Goal: Check status: Check status

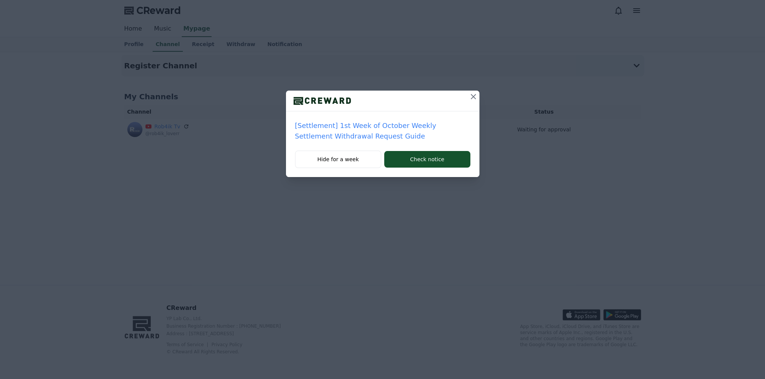
click at [79, 65] on div "[Settlement] 1st Week of October Weekly Settlement Withdrawal Request Guide Hid…" at bounding box center [382, 94] width 765 height 189
click at [472, 95] on icon at bounding box center [473, 96] width 5 height 5
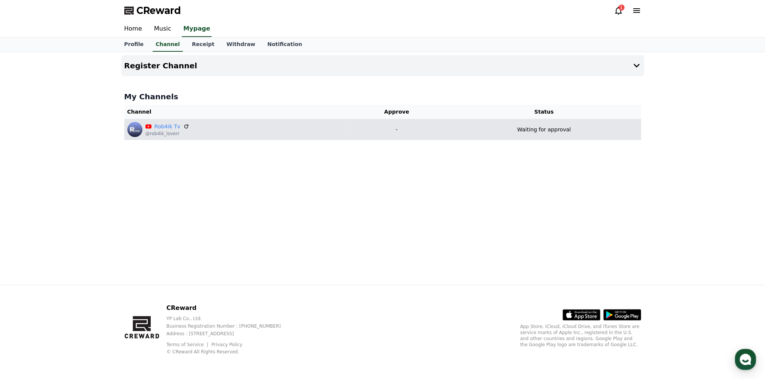
drag, startPoint x: 478, startPoint y: 127, endPoint x: 482, endPoint y: 127, distance: 4.2
click at [479, 128] on div "Waiting for approval" at bounding box center [544, 130] width 188 height 8
click at [543, 131] on p "Waiting for approval" at bounding box center [544, 130] width 54 height 8
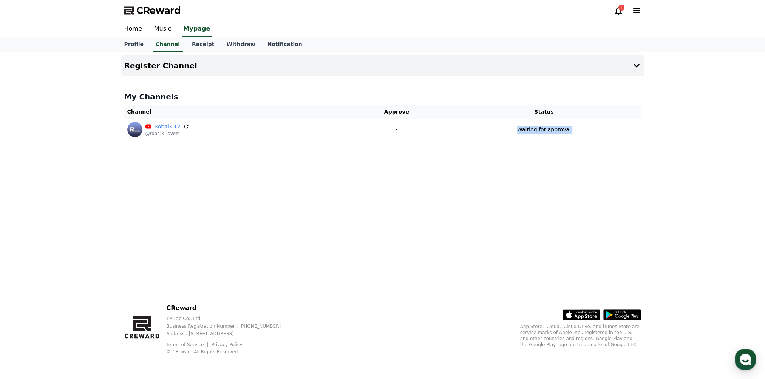
drag, startPoint x: 543, startPoint y: 131, endPoint x: 533, endPoint y: 157, distance: 27.9
click at [533, 157] on div "Register Channel My Channels Channel Approve Status Rob4ik Tv @rob4ik_loverr - …" at bounding box center [382, 168] width 529 height 233
click at [616, 14] on icon at bounding box center [618, 10] width 9 height 9
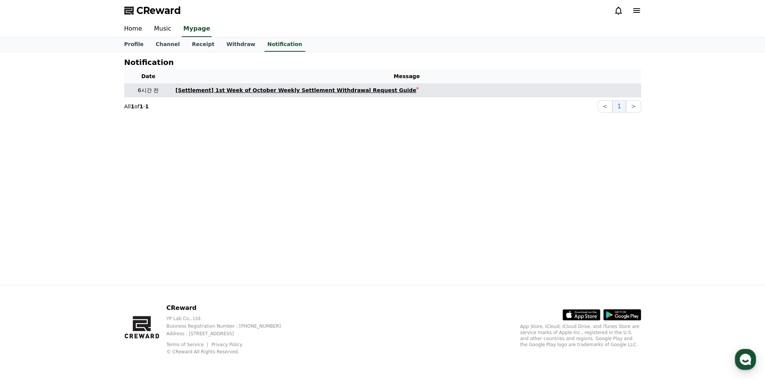
click at [303, 91] on div "[Settlement] 1st Week of October Weekly Settlement Withdrawal Request Guide" at bounding box center [296, 90] width 241 height 8
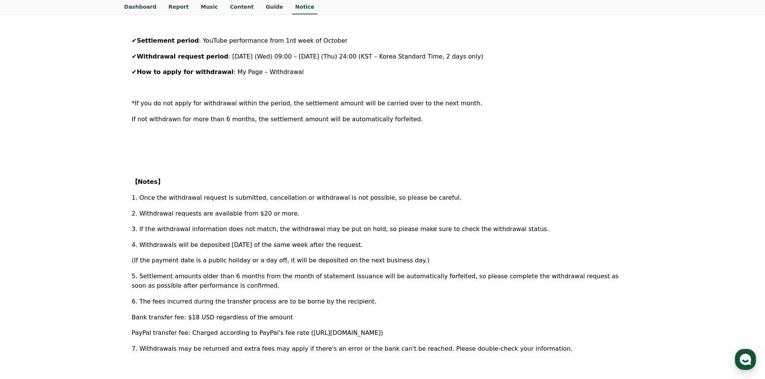
scroll to position [356, 0]
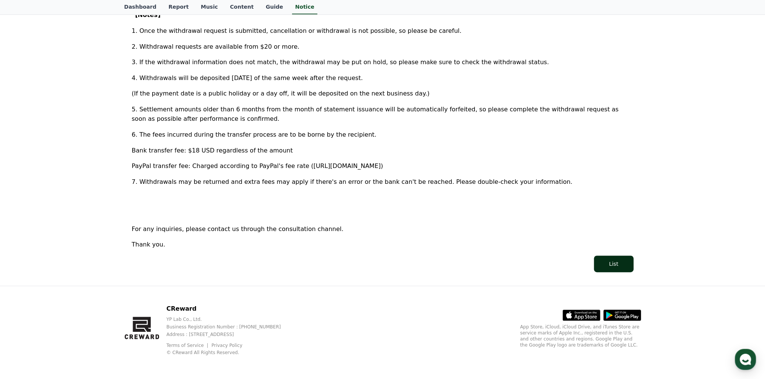
click at [607, 267] on button "List" at bounding box center [613, 264] width 39 height 17
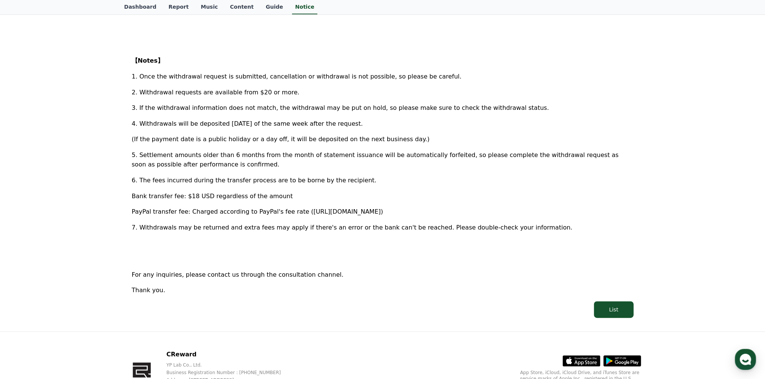
scroll to position [167, 0]
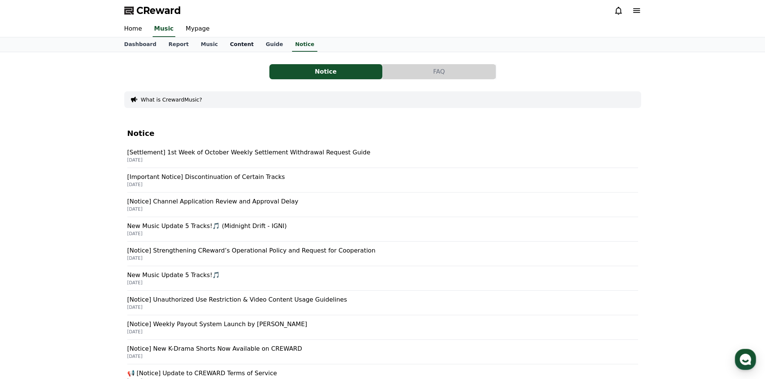
click at [225, 48] on link "Content" at bounding box center [242, 44] width 36 height 14
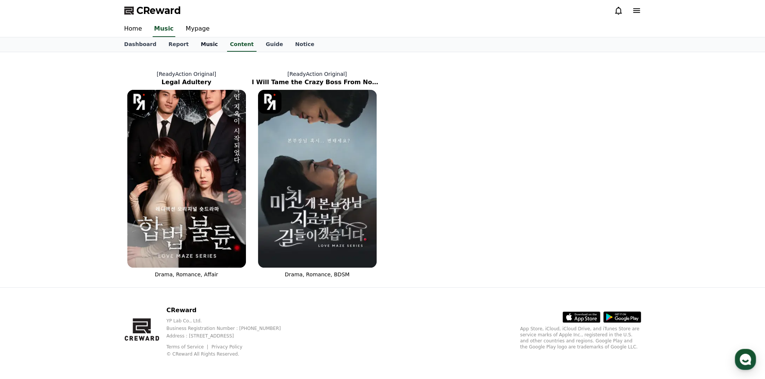
click at [204, 45] on link "Music" at bounding box center [209, 44] width 29 height 14
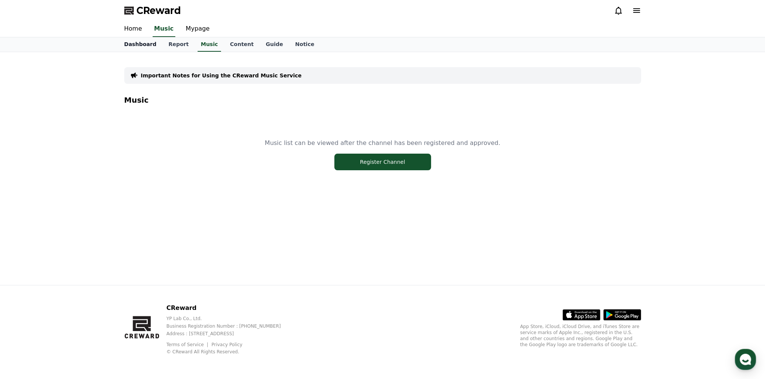
click at [148, 43] on link "Dashboard" at bounding box center [140, 44] width 44 height 14
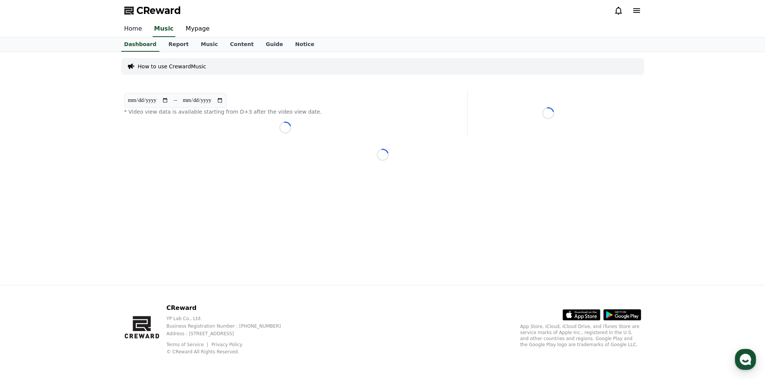
click at [139, 31] on link "Home" at bounding box center [133, 29] width 30 height 16
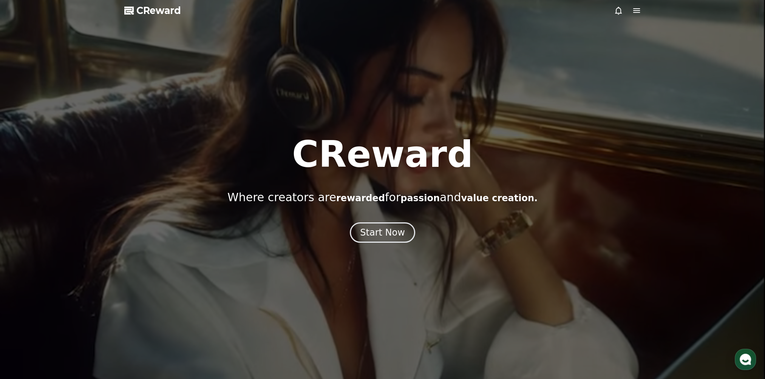
click at [636, 11] on icon at bounding box center [636, 10] width 9 height 9
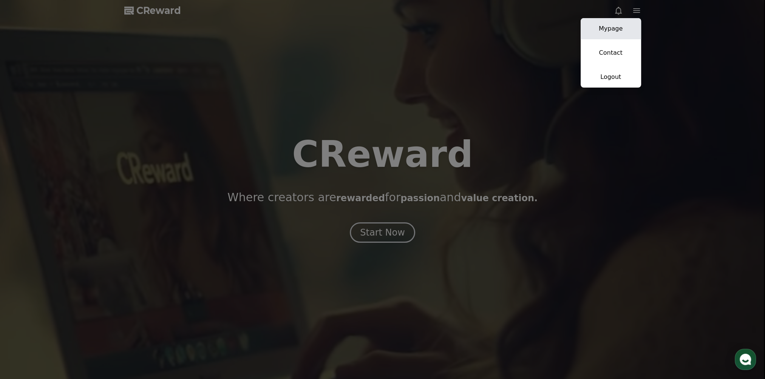
click at [615, 34] on link "Mypage" at bounding box center [611, 28] width 60 height 21
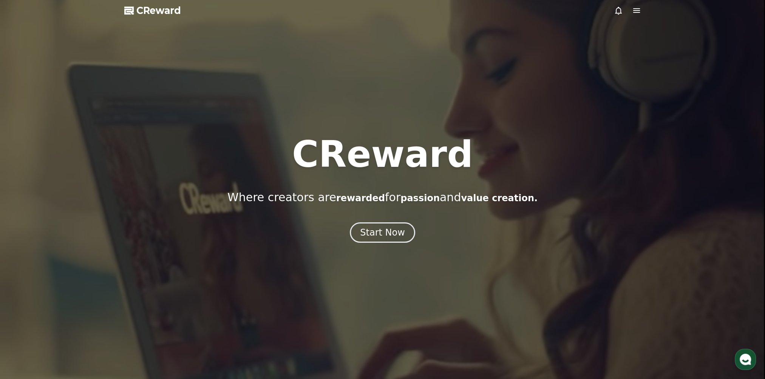
select select "**********"
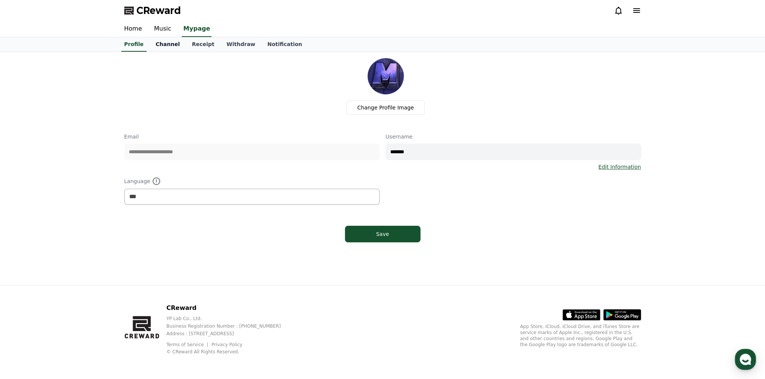
click at [164, 43] on link "Channel" at bounding box center [168, 44] width 36 height 14
